Goal: Book appointment/travel/reservation

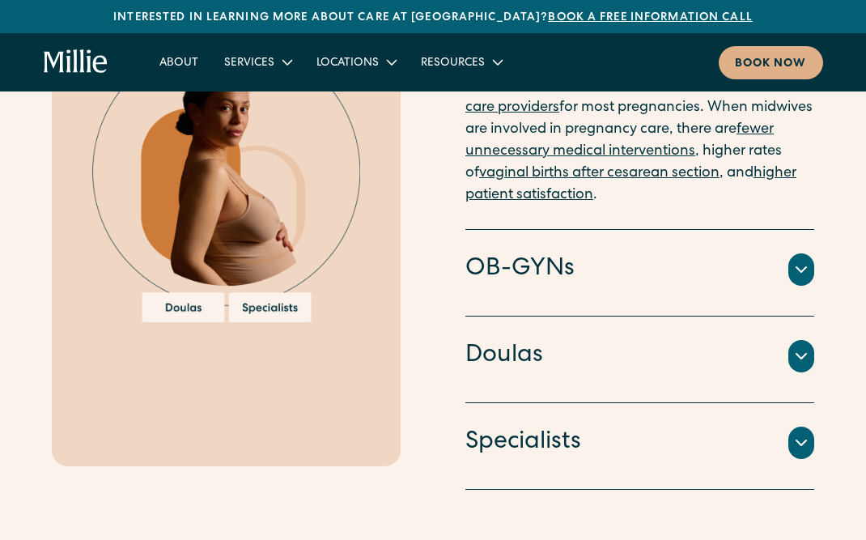
scroll to position [2022, 0]
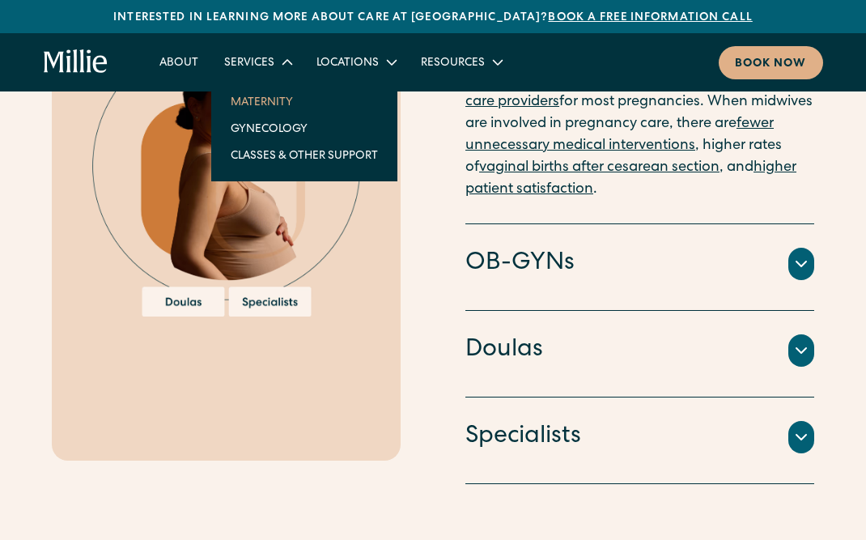
click at [261, 105] on link "Maternity" at bounding box center [304, 101] width 173 height 27
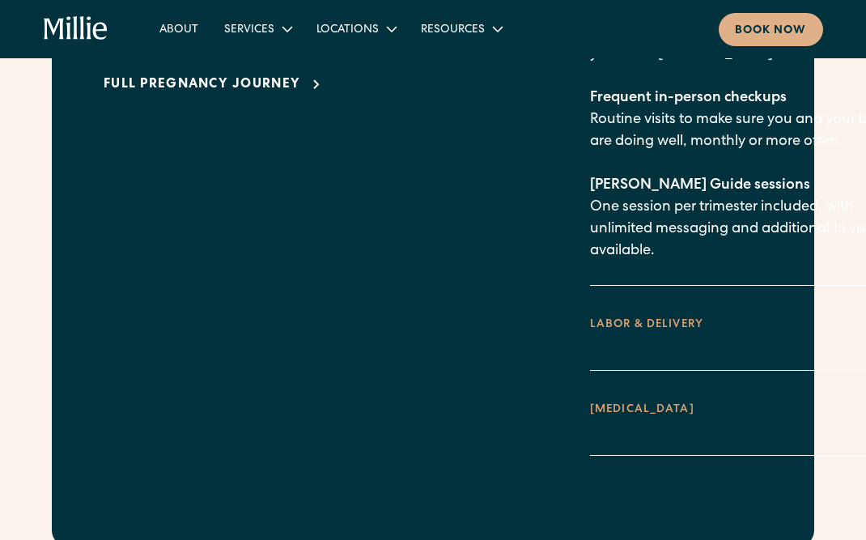
scroll to position [2654, 0]
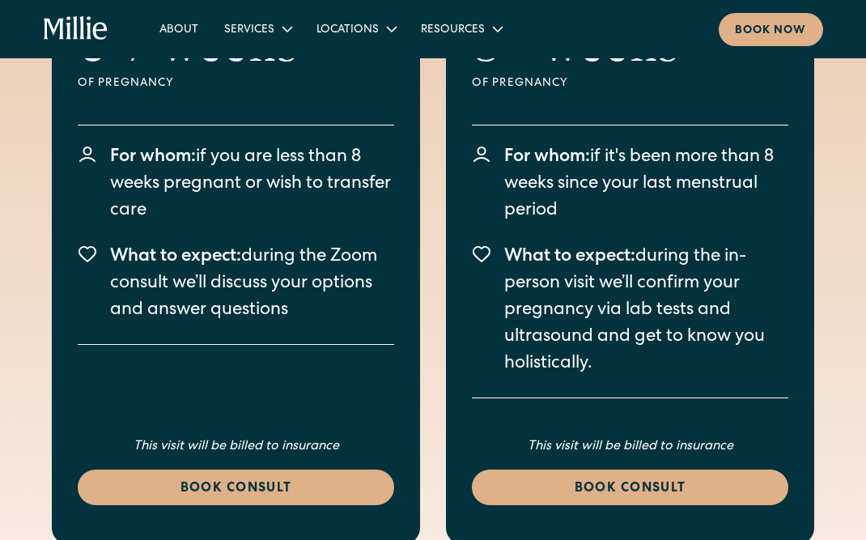
scroll to position [4774, 0]
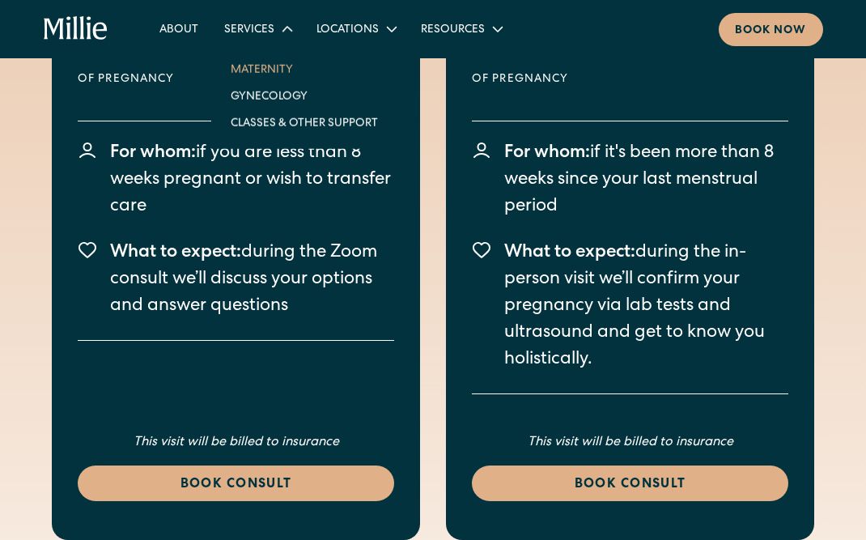
click at [258, 34] on div "Services" at bounding box center [249, 30] width 50 height 17
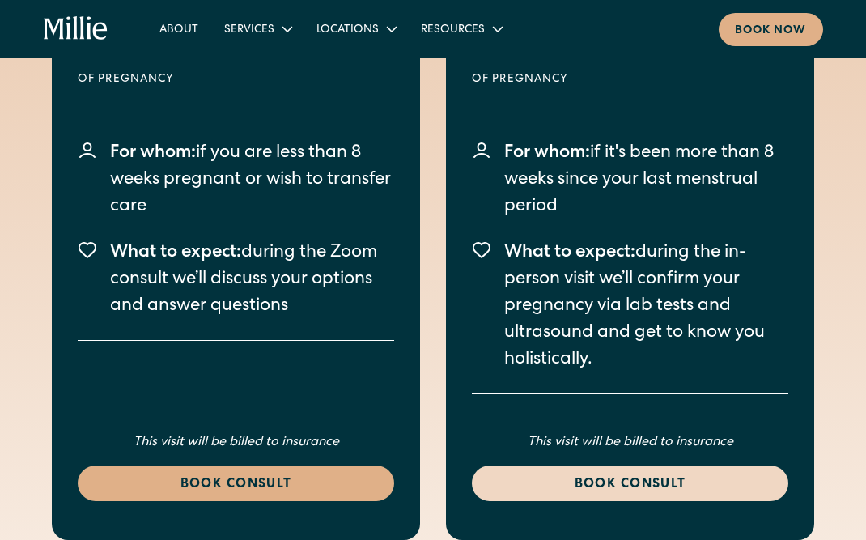
click at [571, 475] on div "Book consult" at bounding box center [630, 484] width 278 height 19
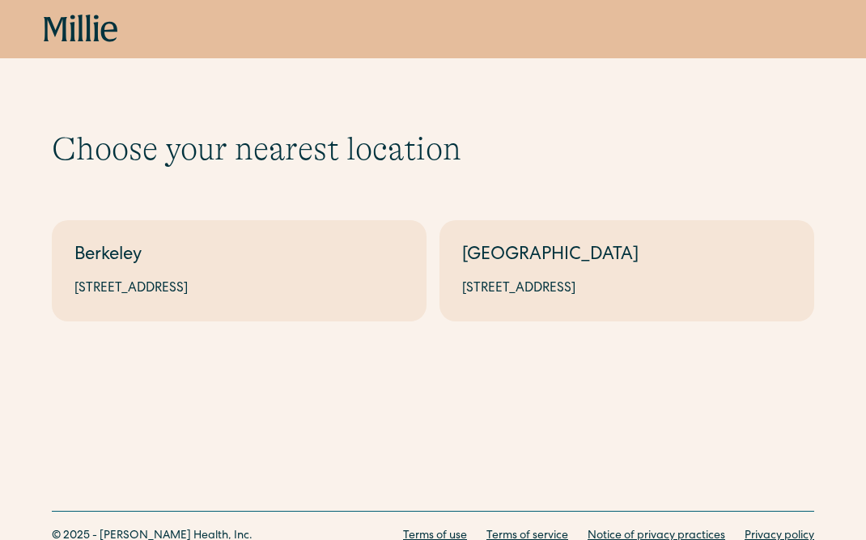
scroll to position [12, 0]
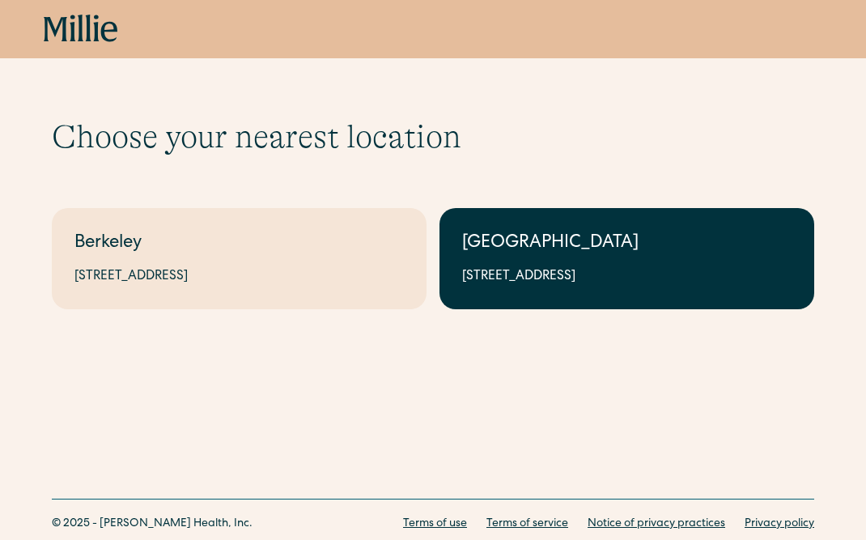
click at [502, 289] on link "[GEOGRAPHIC_DATA] [STREET_ADDRESS]" at bounding box center [626, 258] width 375 height 101
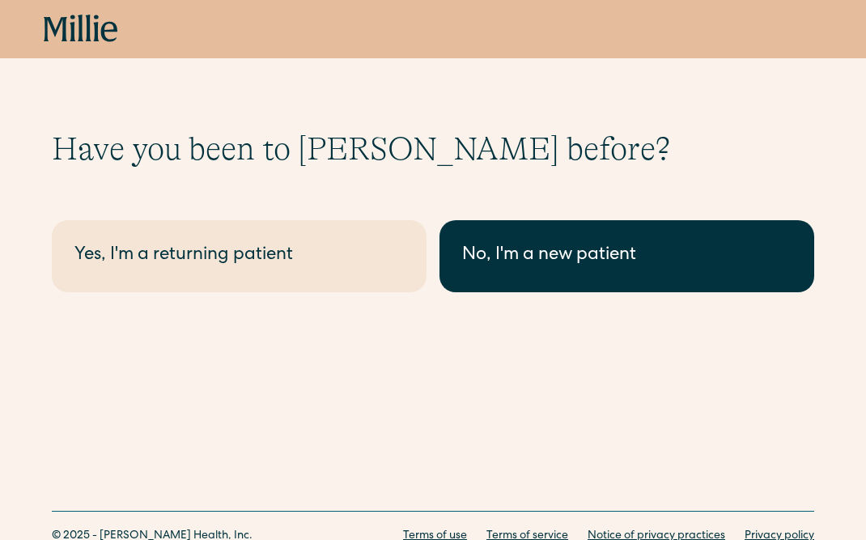
click at [502, 284] on link "No, I'm a new patient" at bounding box center [626, 256] width 375 height 72
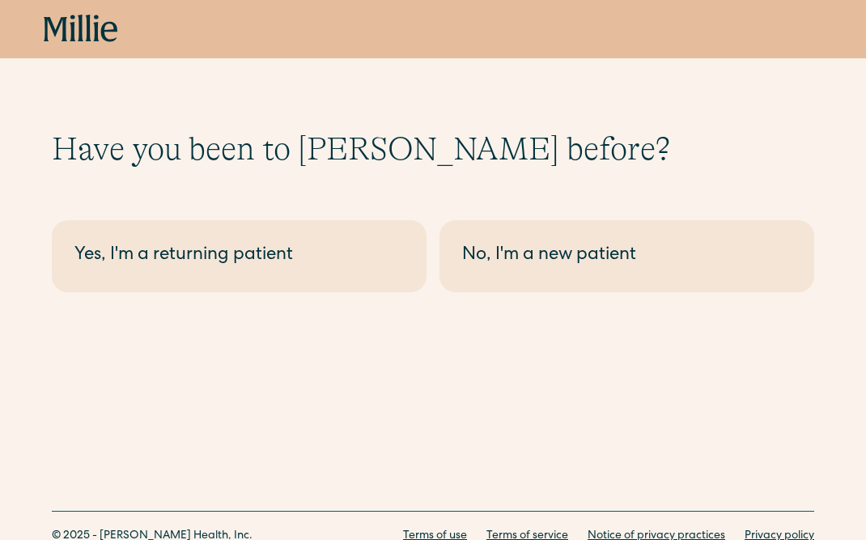
scroll to position [21, 0]
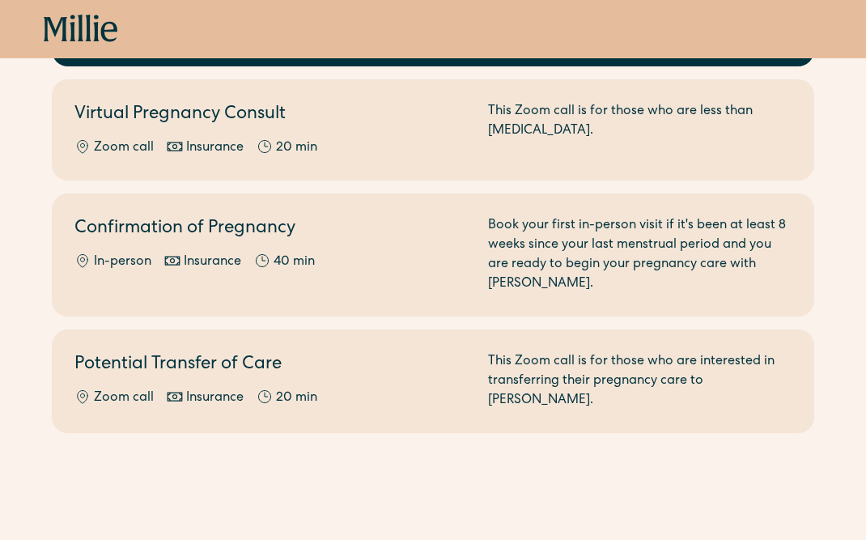
scroll to position [361, 0]
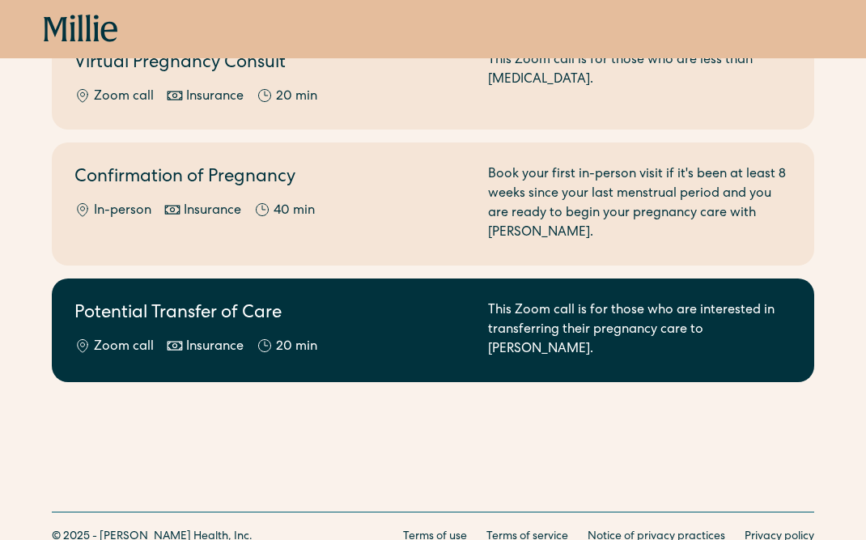
click at [396, 337] on div "Zoom call Insurance 20 min" at bounding box center [271, 346] width 394 height 19
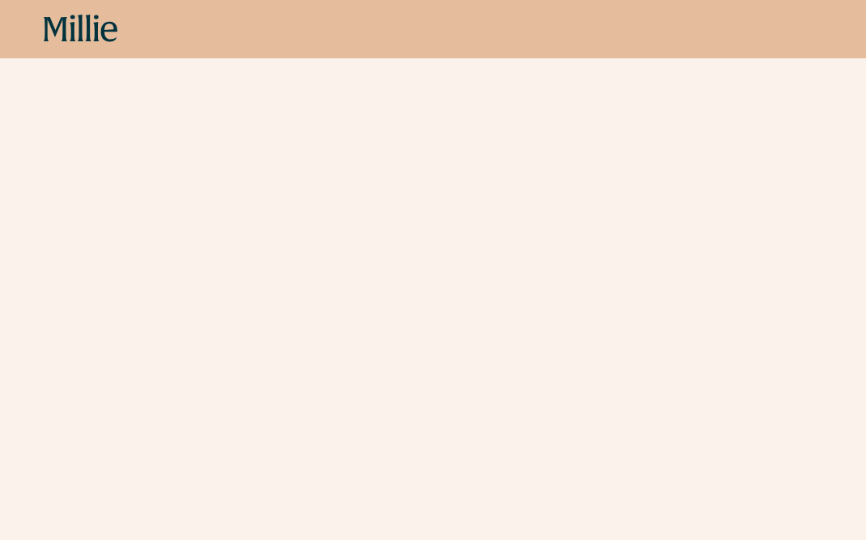
scroll to position [723, 0]
click at [61, 23] on icon at bounding box center [81, 29] width 74 height 29
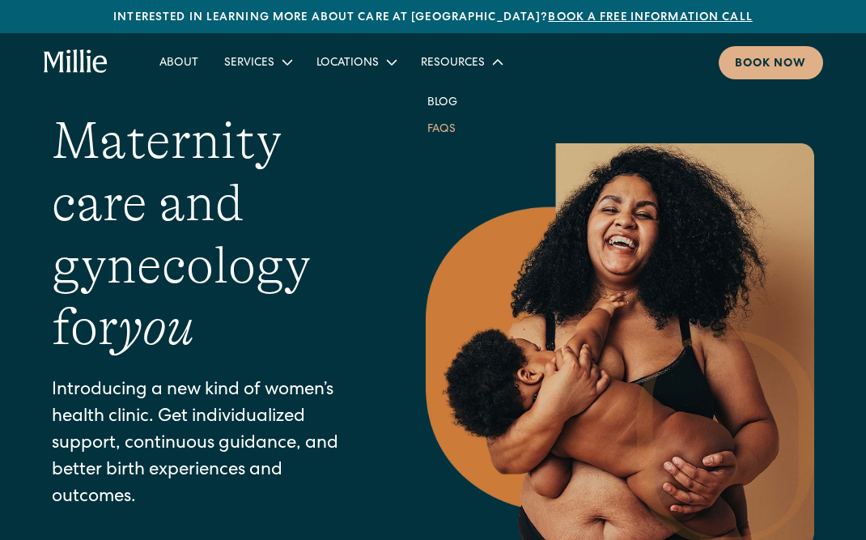
click at [441, 135] on link "FAQs" at bounding box center [441, 128] width 54 height 27
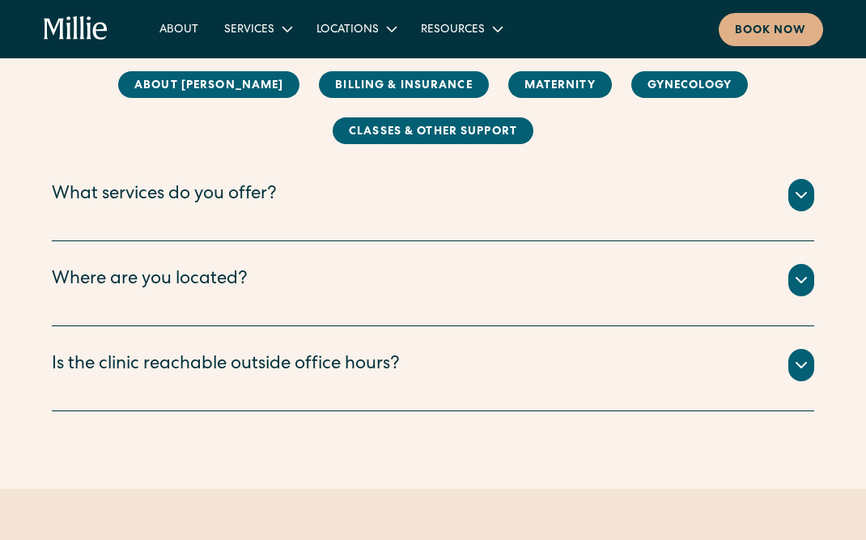
scroll to position [362, 0]
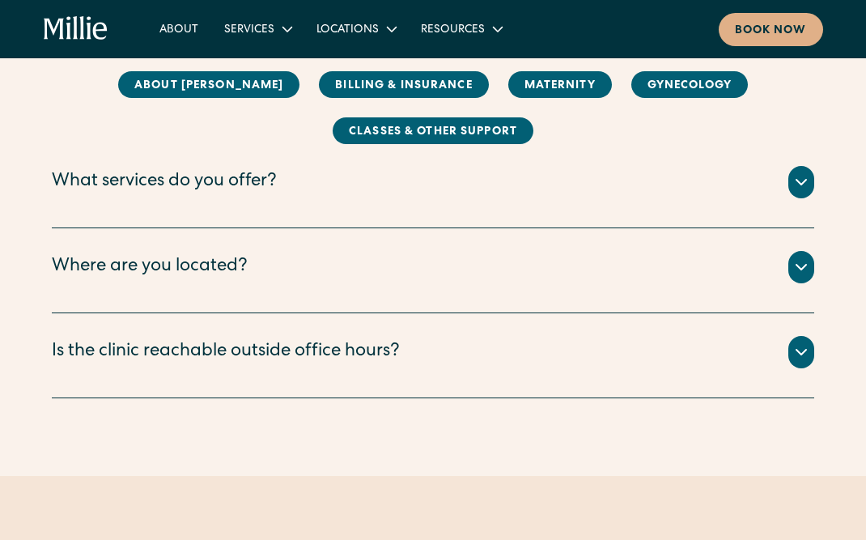
click at [169, 262] on div "Where are you located?" at bounding box center [150, 267] width 196 height 27
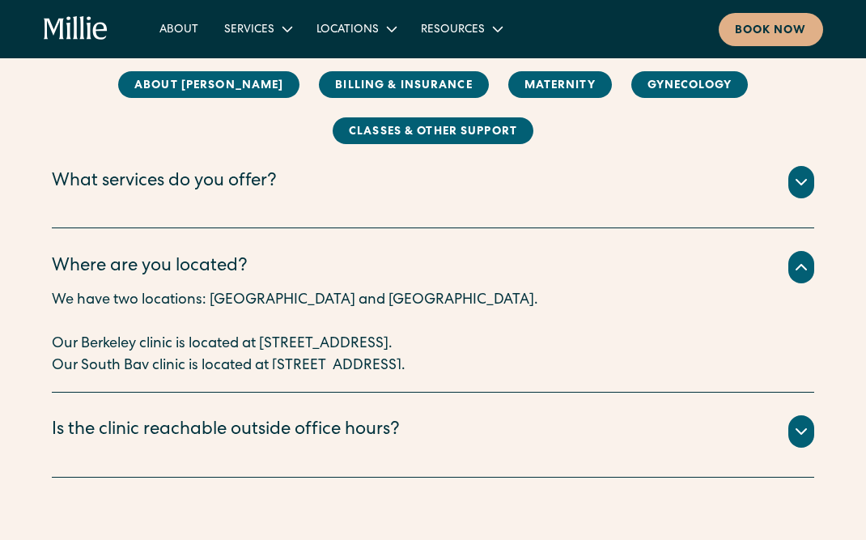
click at [179, 184] on div "What services do you offer?" at bounding box center [164, 182] width 225 height 27
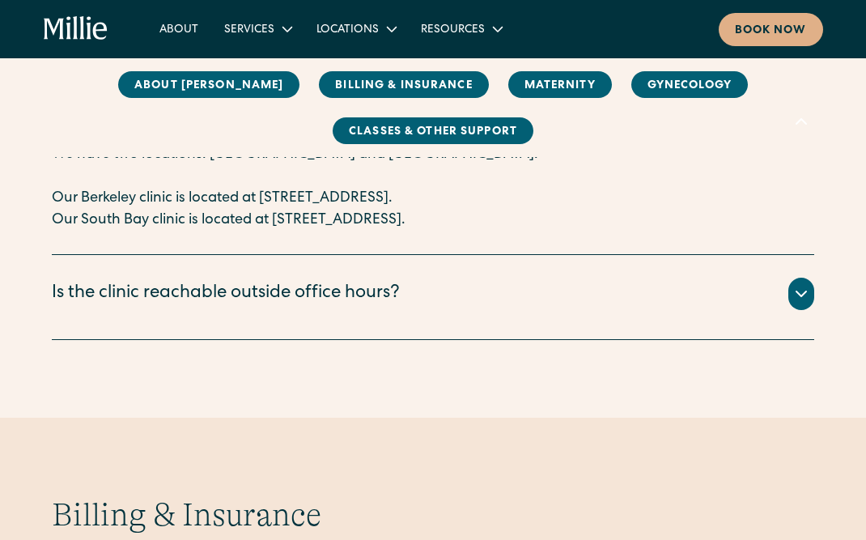
click at [348, 285] on div "Is the clinic reachable outside office hours?" at bounding box center [226, 294] width 348 height 27
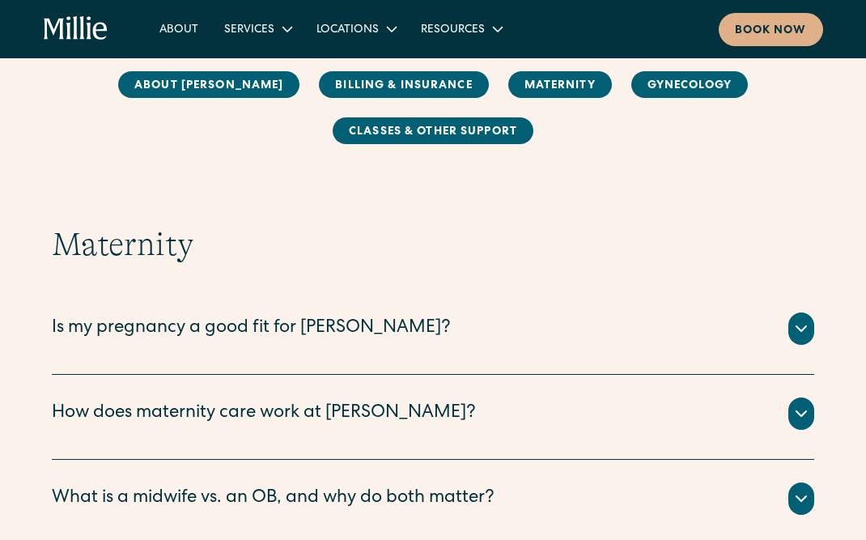
scroll to position [2011, 0]
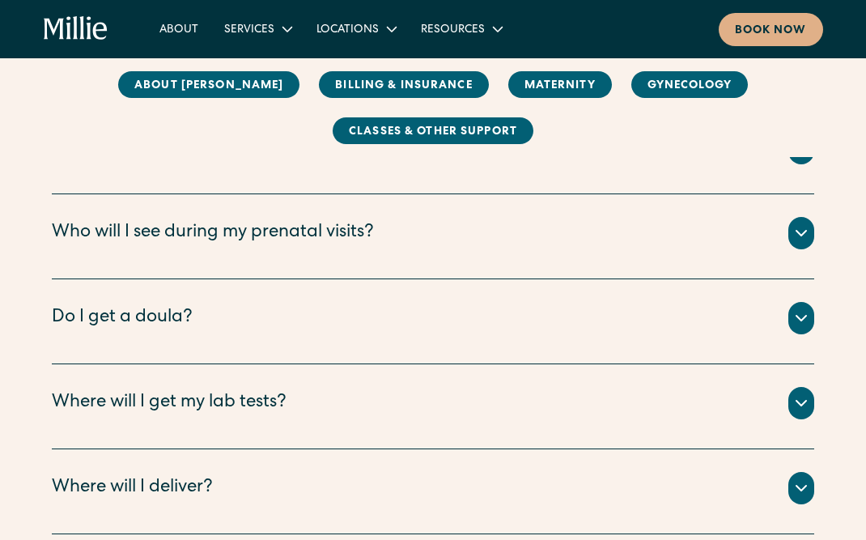
click at [333, 238] on div "Who will I see during my prenatal visits? You will start your Millie journey wi…" at bounding box center [433, 236] width 762 height 85
click at [336, 227] on div "Who will I see during my prenatal visits?" at bounding box center [433, 233] width 762 height 32
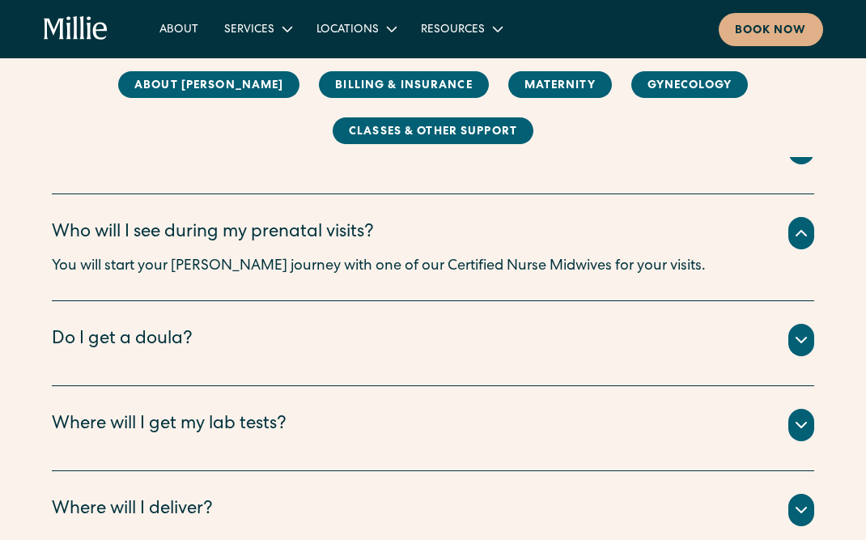
click at [620, 324] on div "Do I get a doula?" at bounding box center [433, 340] width 762 height 32
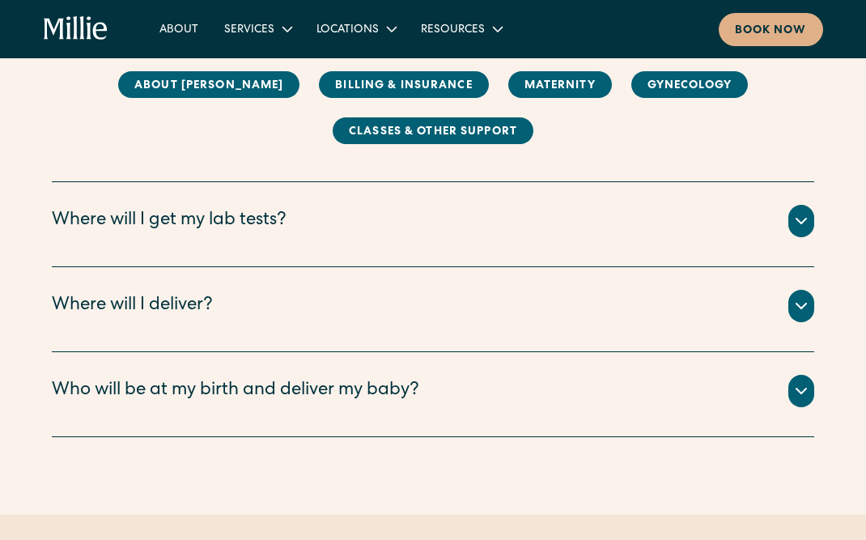
scroll to position [2390, 0]
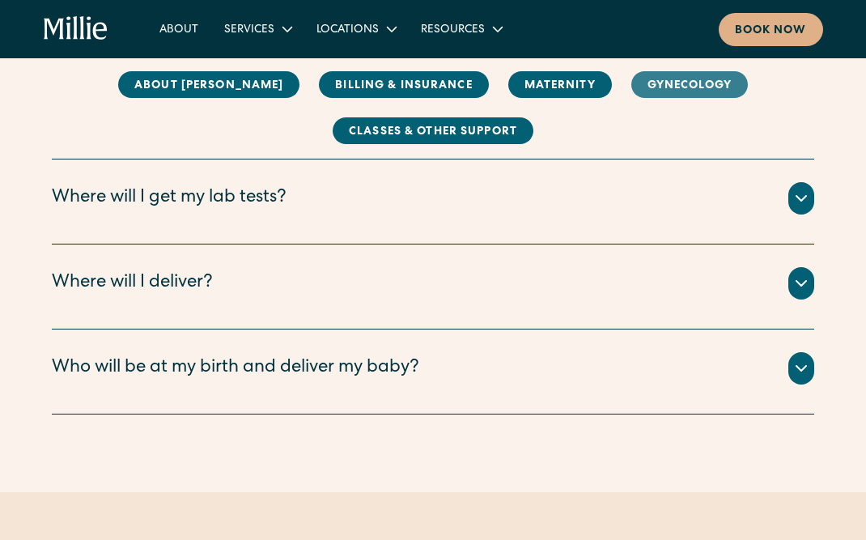
click at [639, 85] on link "Gynecology" at bounding box center [689, 84] width 117 height 27
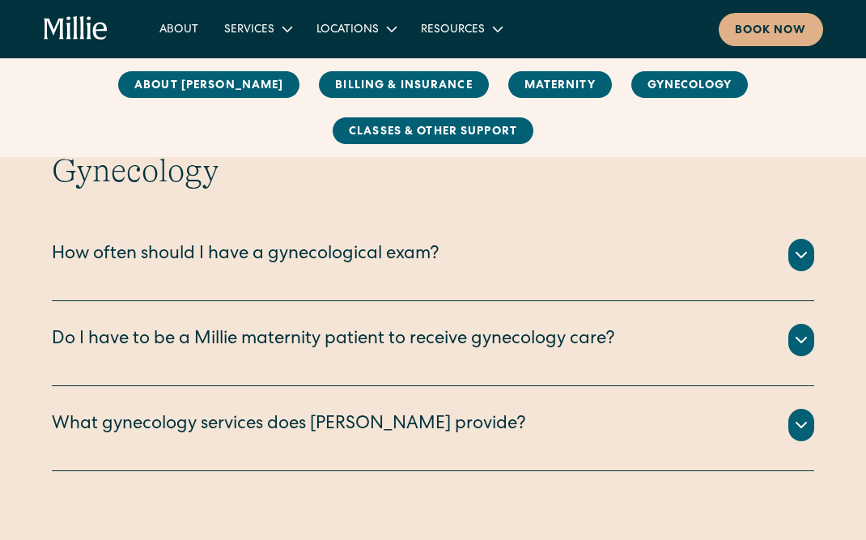
scroll to position [2809, 0]
click at [464, 238] on div "How often should I have a gynecological exam?" at bounding box center [433, 254] width 762 height 32
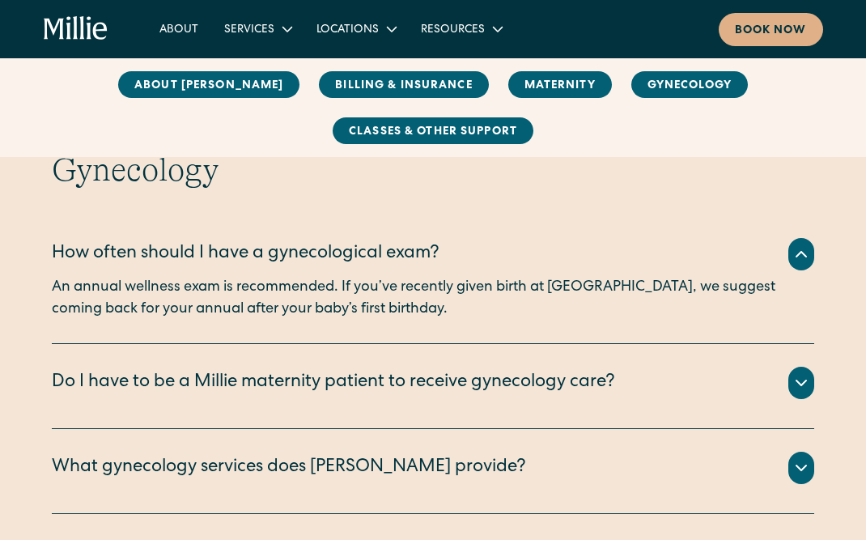
click at [463, 371] on div "Do I have to be a Millie maternity patient to receive gynecology care?" at bounding box center [333, 383] width 563 height 27
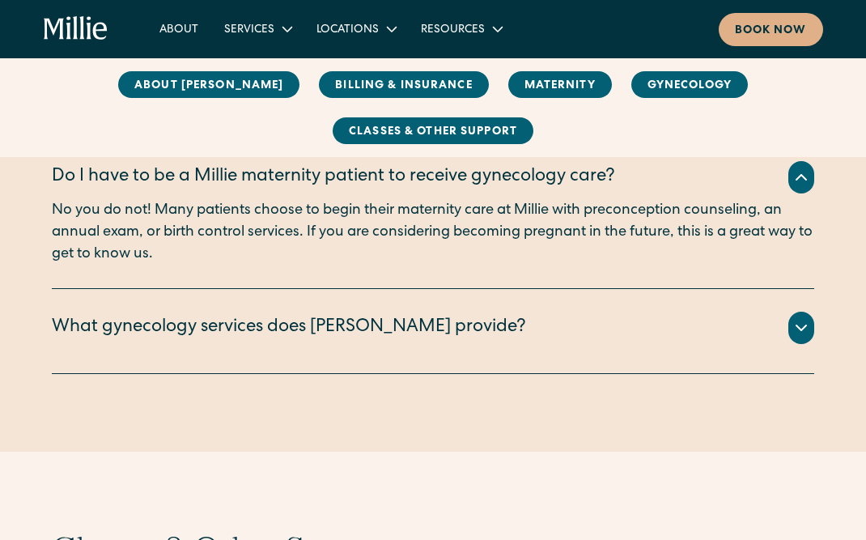
scroll to position [3017, 0]
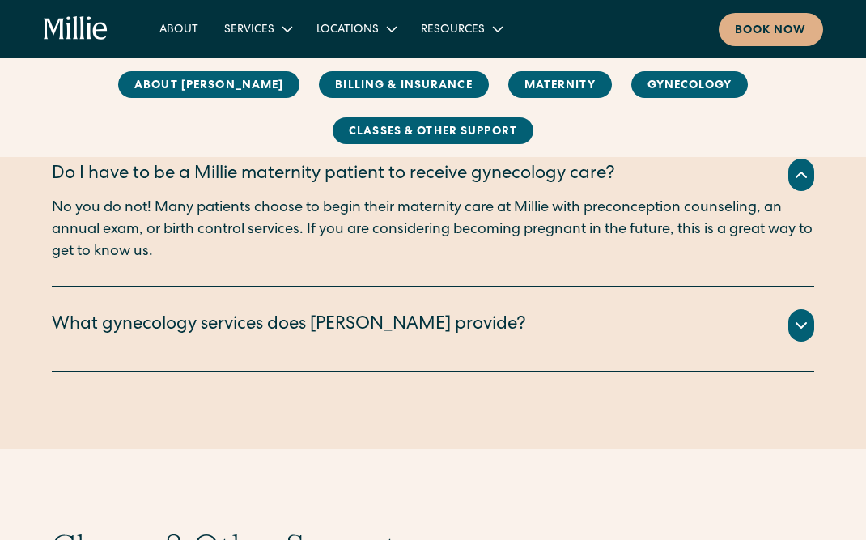
click at [452, 309] on div "What gynecology services does Millie provide?" at bounding box center [433, 325] width 762 height 32
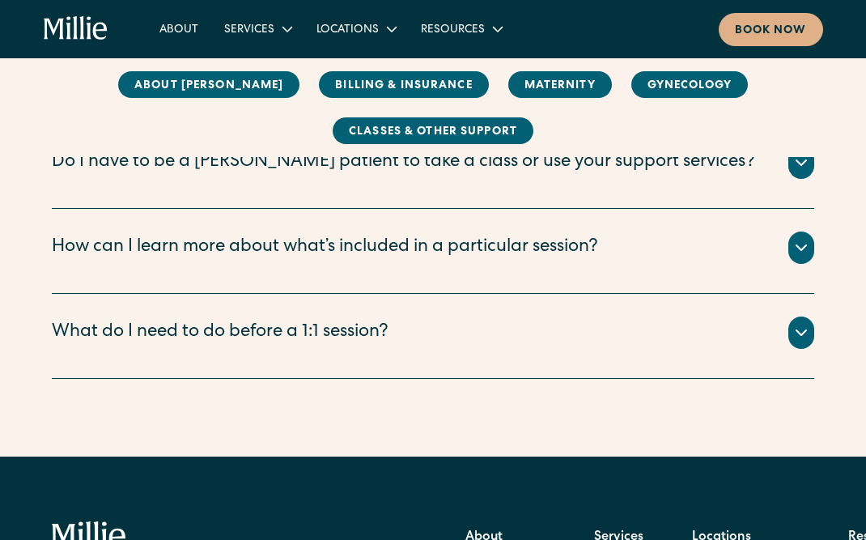
scroll to position [3762, 0]
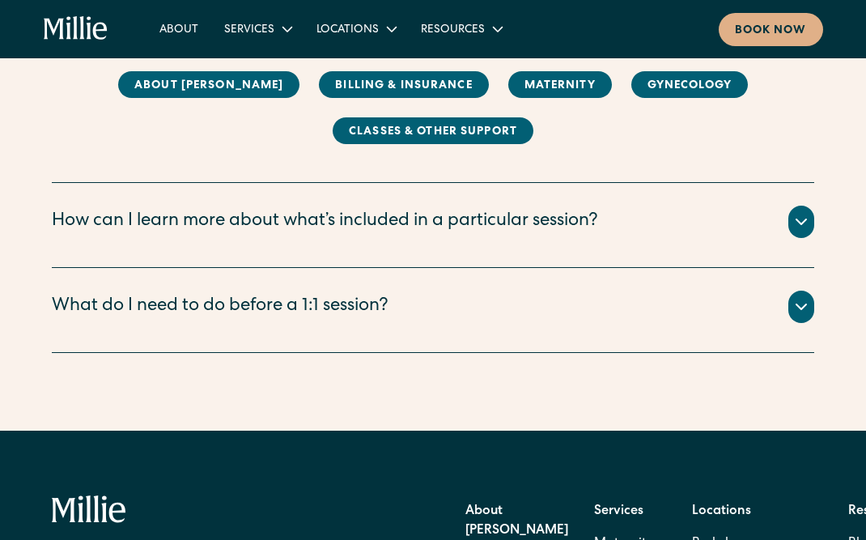
click at [81, 37] on icon "home" at bounding box center [81, 27] width 5 height 23
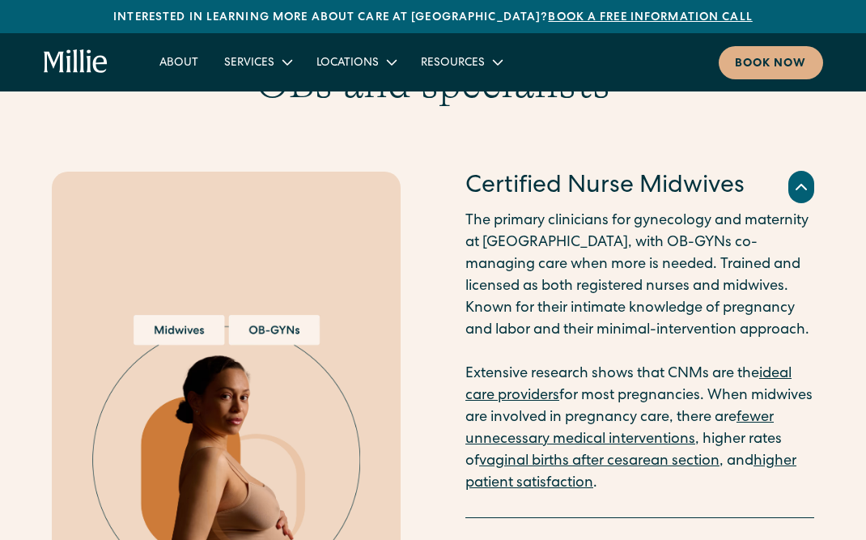
scroll to position [2028, 0]
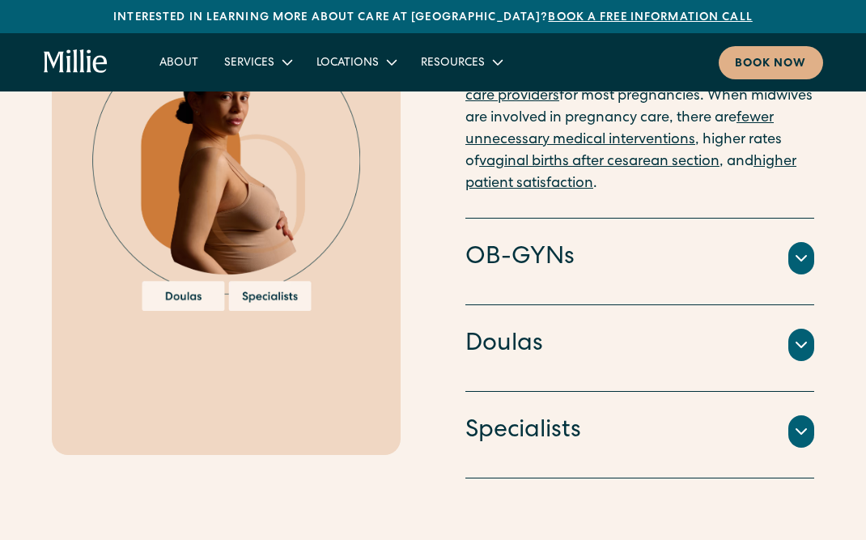
click at [542, 241] on h4 "OB-GYNs" at bounding box center [519, 258] width 109 height 34
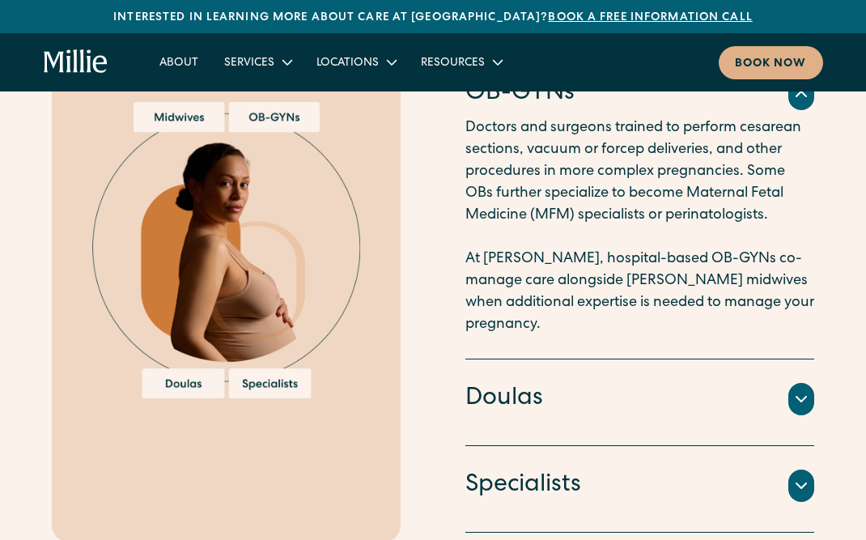
scroll to position [1915, 0]
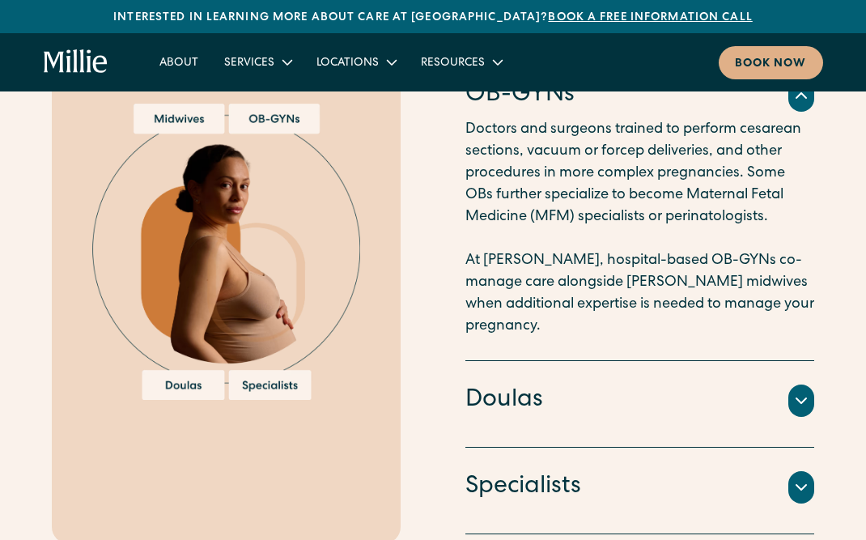
click at [810, 391] on icon at bounding box center [800, 400] width 19 height 19
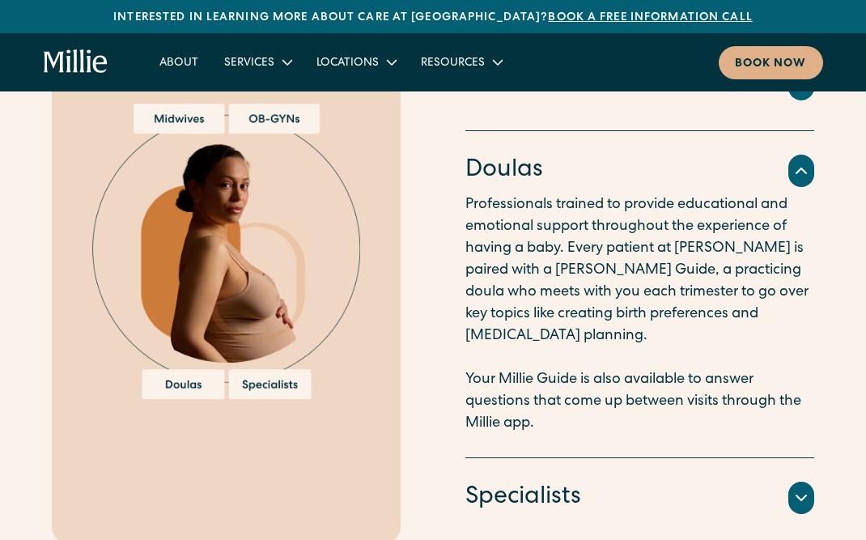
click at [794, 481] on div "Specialists" at bounding box center [639, 498] width 349 height 34
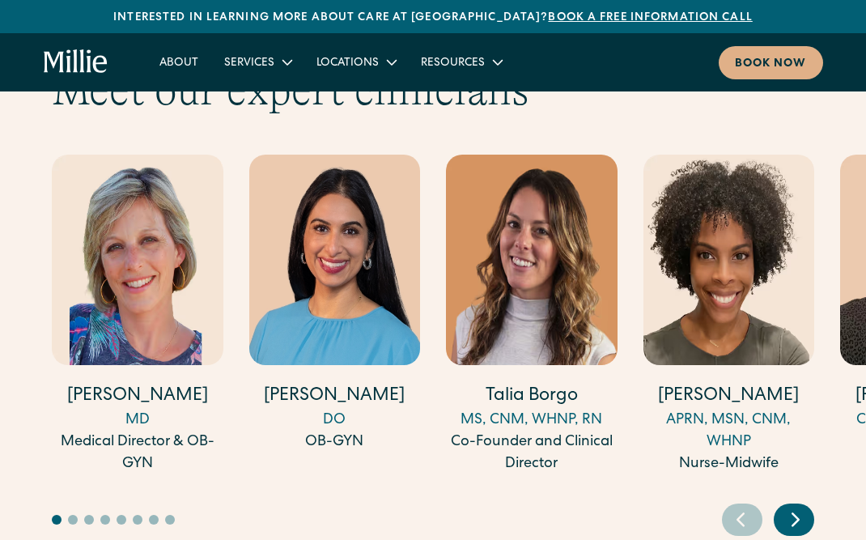
scroll to position [4547, 0]
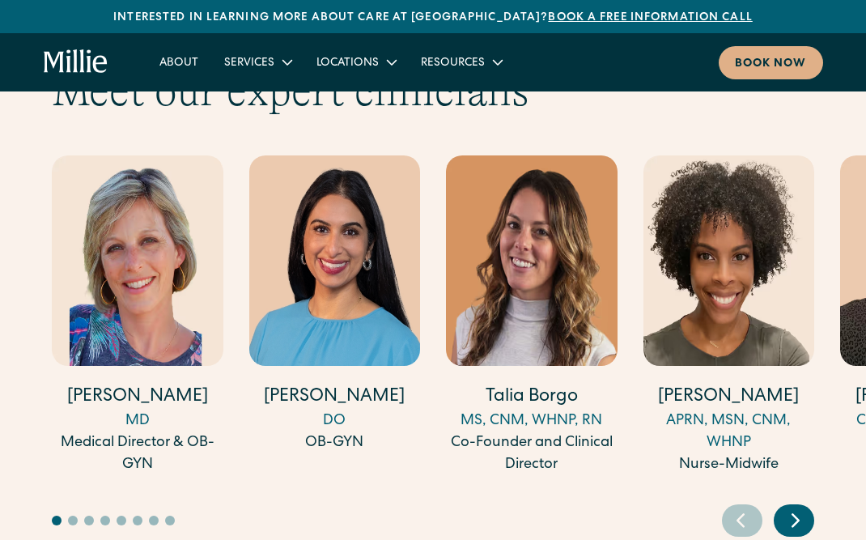
click at [793, 507] on icon "Next slide" at bounding box center [795, 519] width 24 height 25
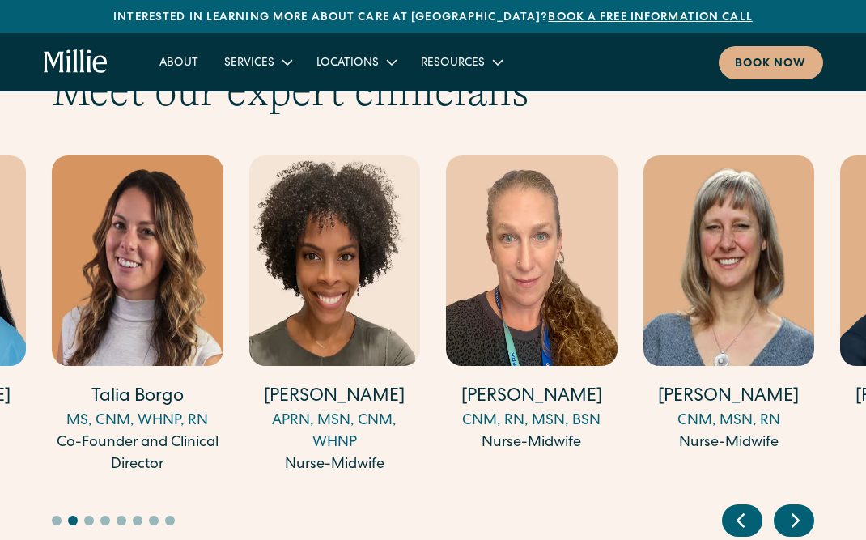
click at [793, 507] on icon "Next slide" at bounding box center [795, 519] width 24 height 25
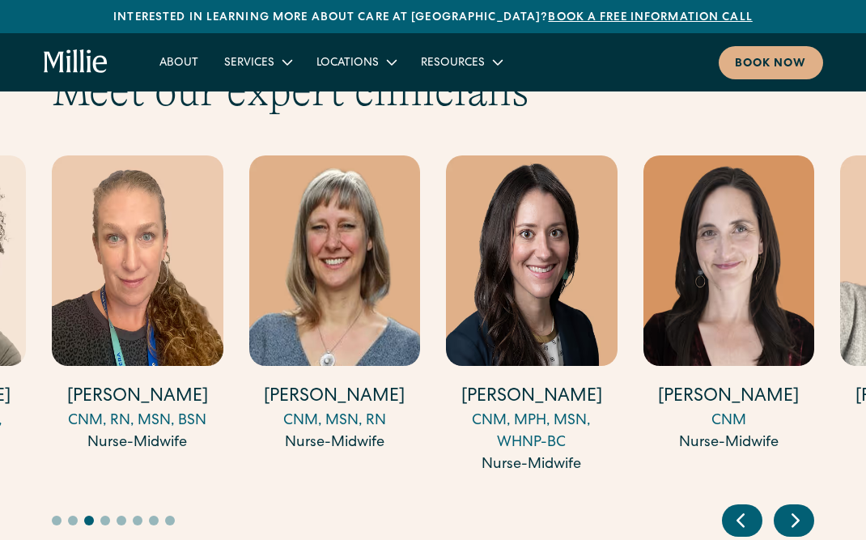
click at [793, 507] on icon "Next slide" at bounding box center [795, 519] width 24 height 25
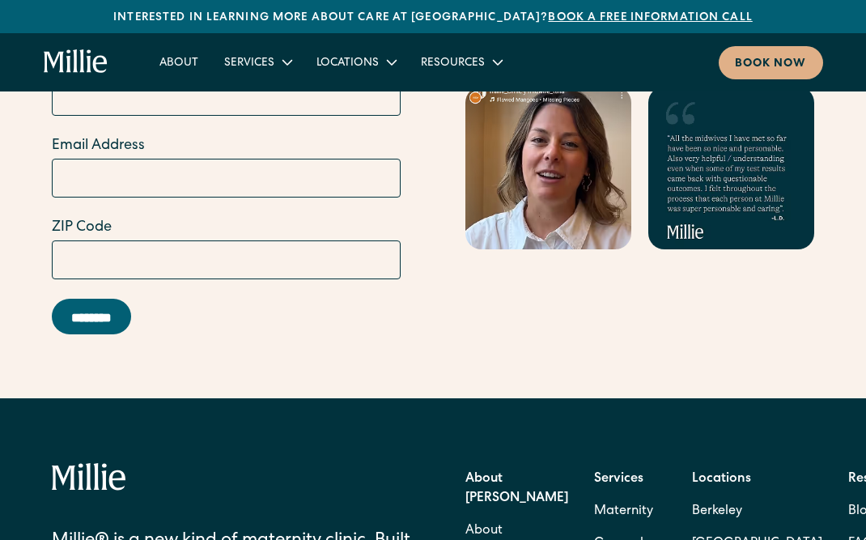
scroll to position [6776, 0]
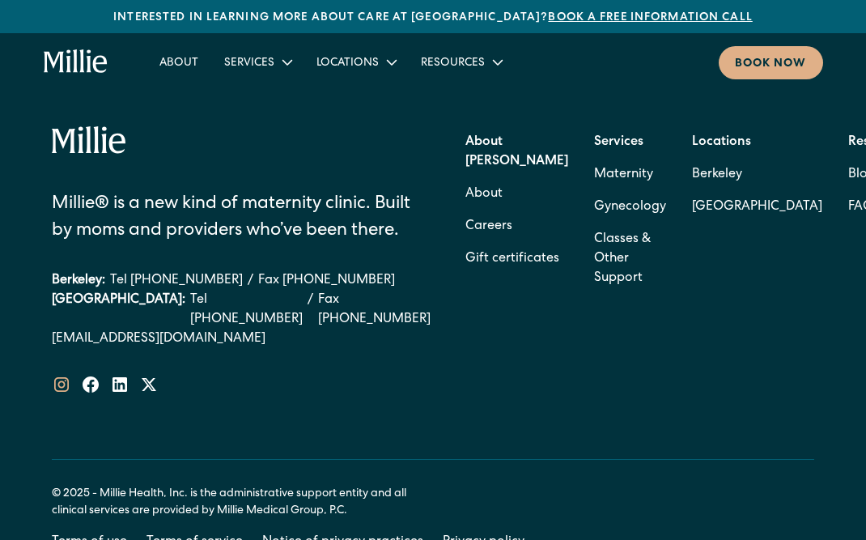
click at [68, 377] on icon at bounding box center [61, 384] width 15 height 15
